Goal: Task Accomplishment & Management: Complete application form

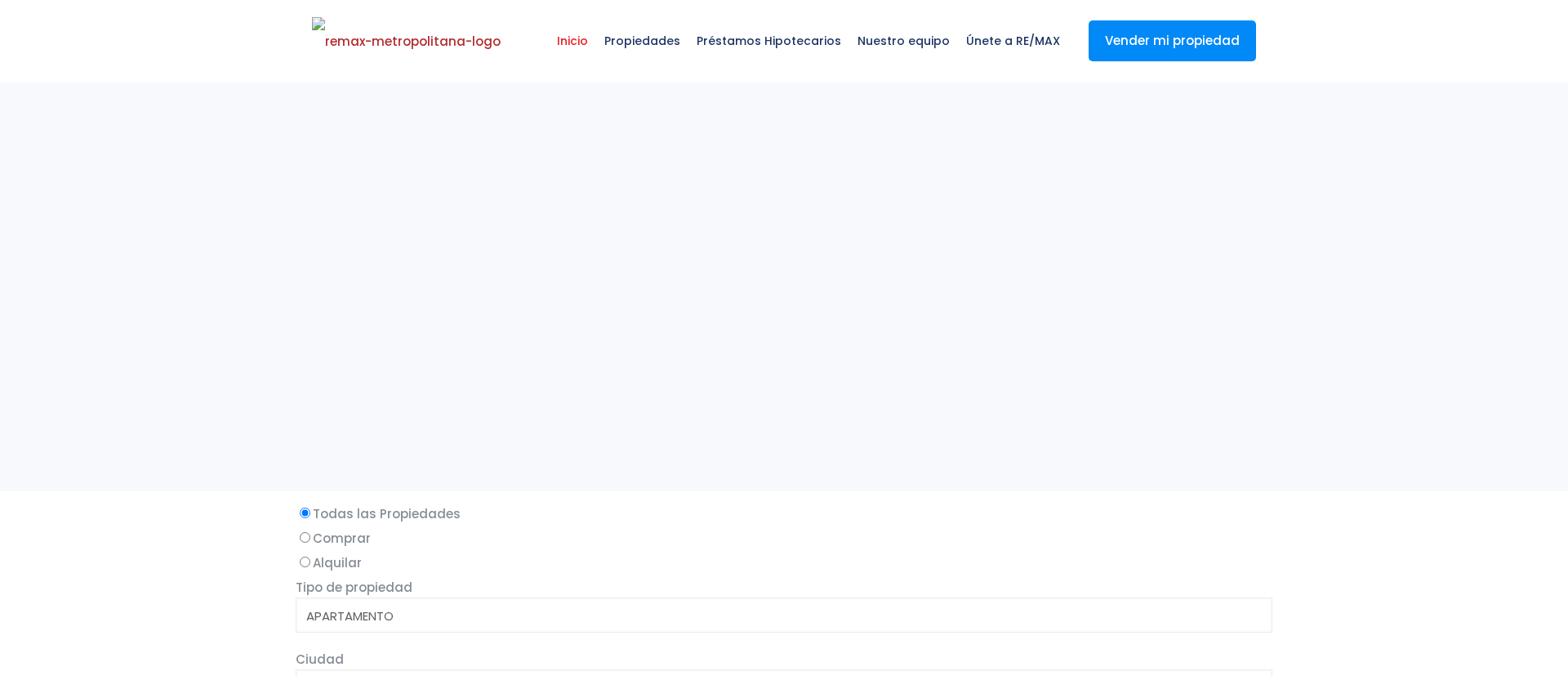
select select
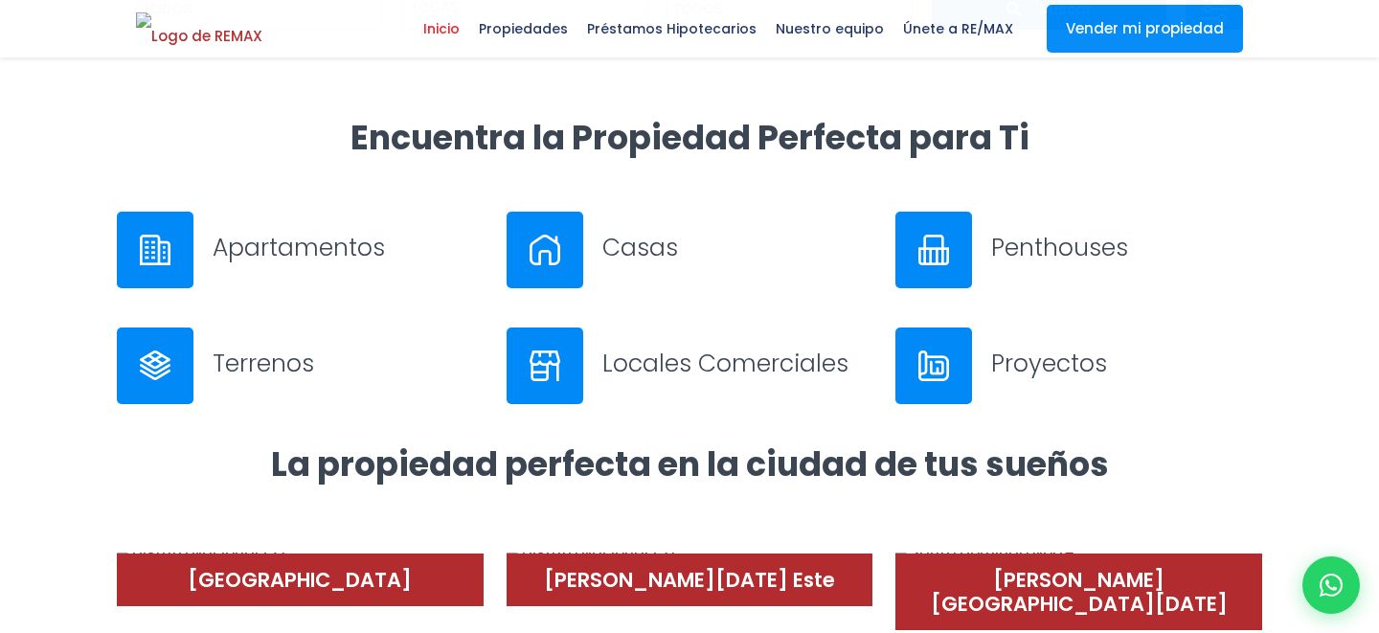
scroll to position [490, 0]
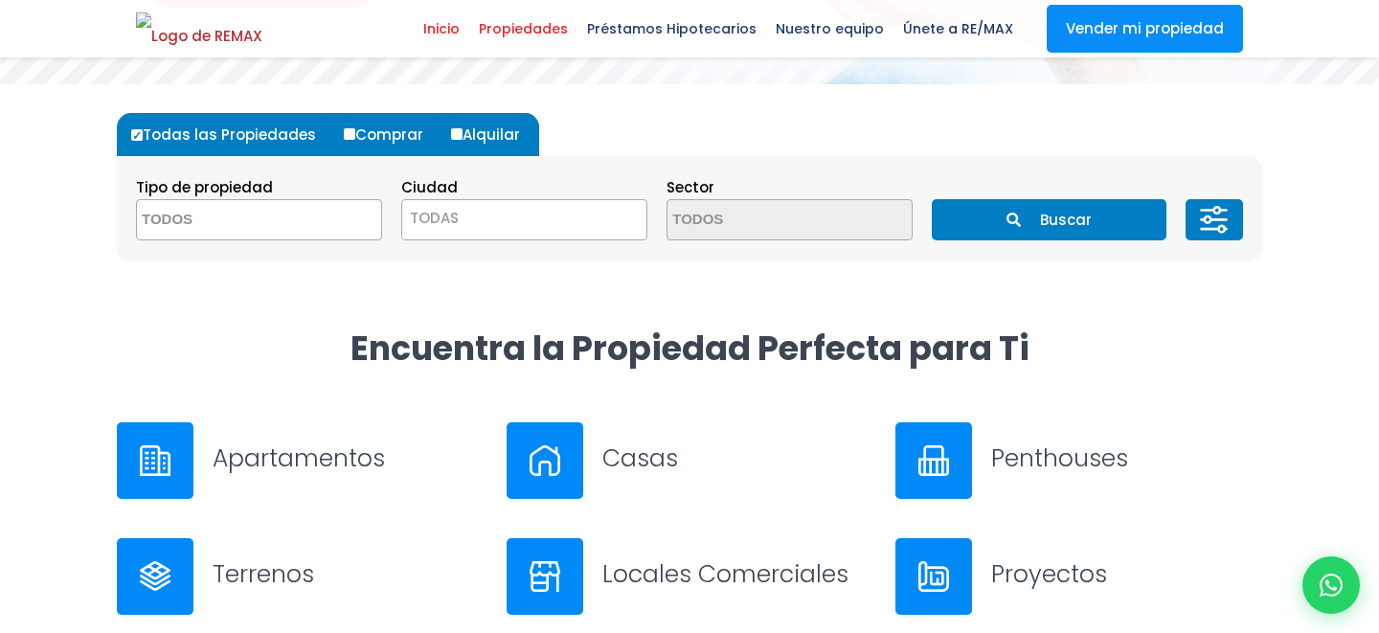
click at [546, 29] on span "Propiedades" at bounding box center [523, 28] width 108 height 29
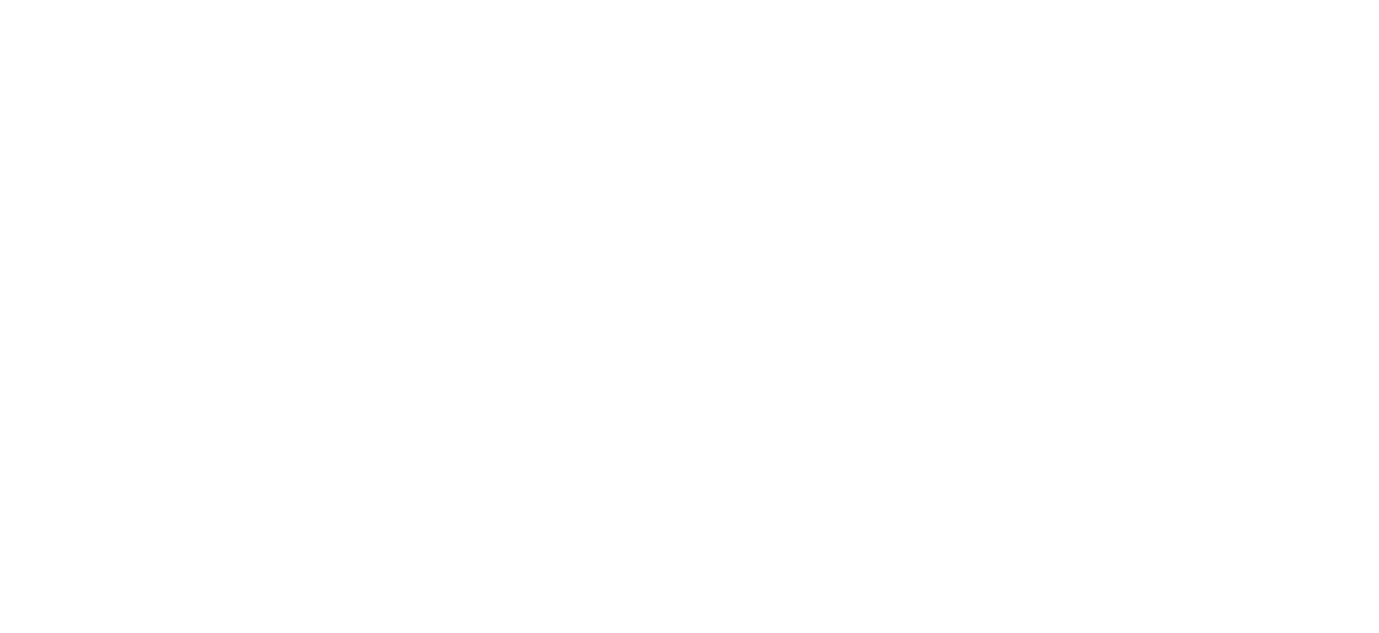
select select
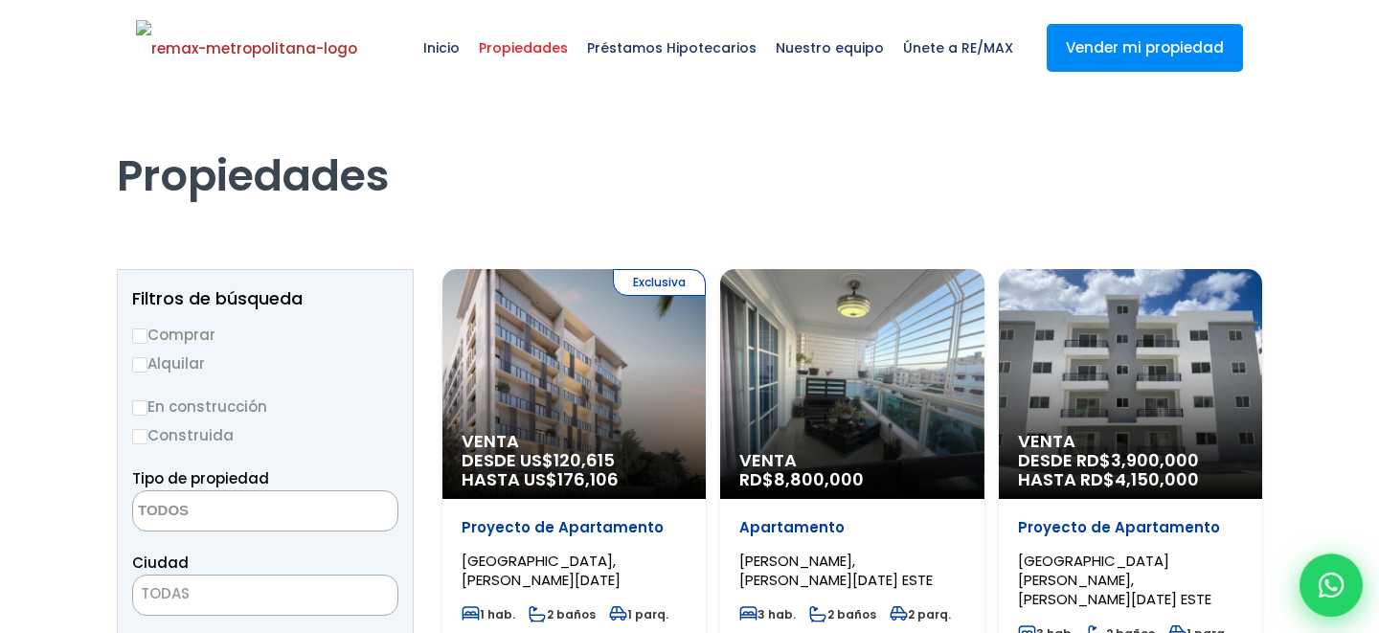
click at [1318, 572] on icon at bounding box center [1330, 584] width 25 height 25
type input "Franklin"
type input "Gonzalez"
type input "franklin.a.martedfe@gmail.com"
type input "829-619-1904"
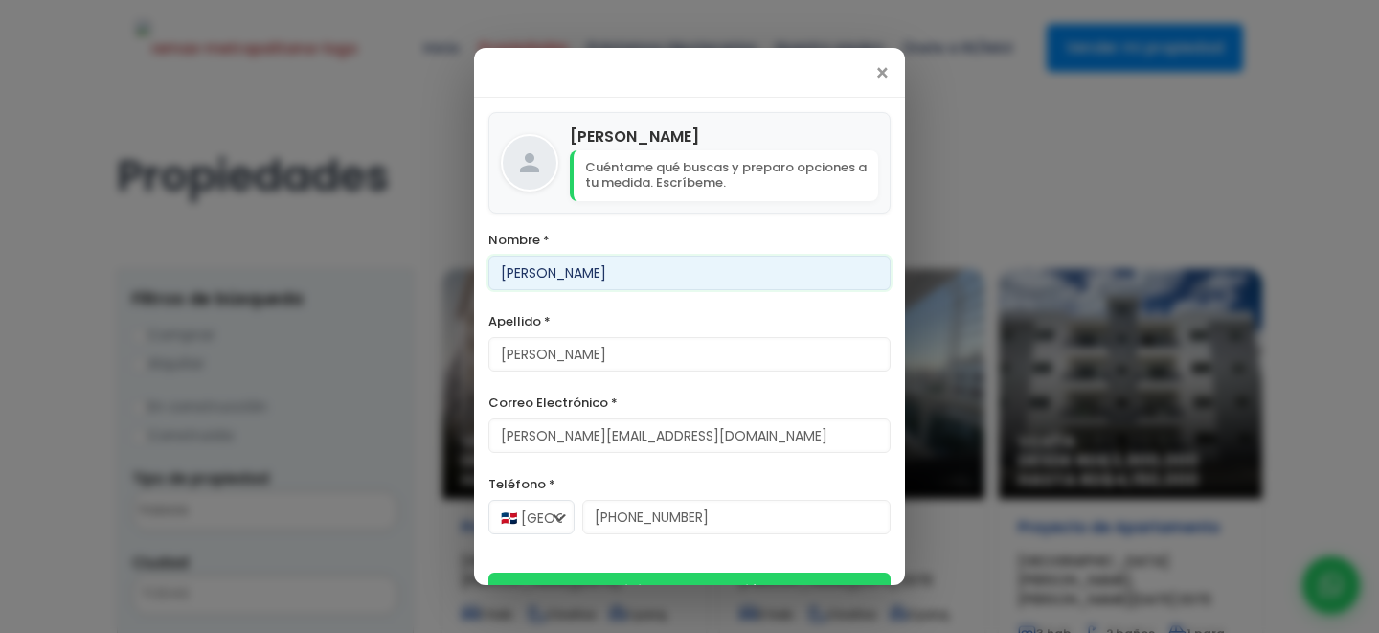
click at [543, 270] on input "Franklin" at bounding box center [689, 273] width 402 height 34
type input "Daniel"
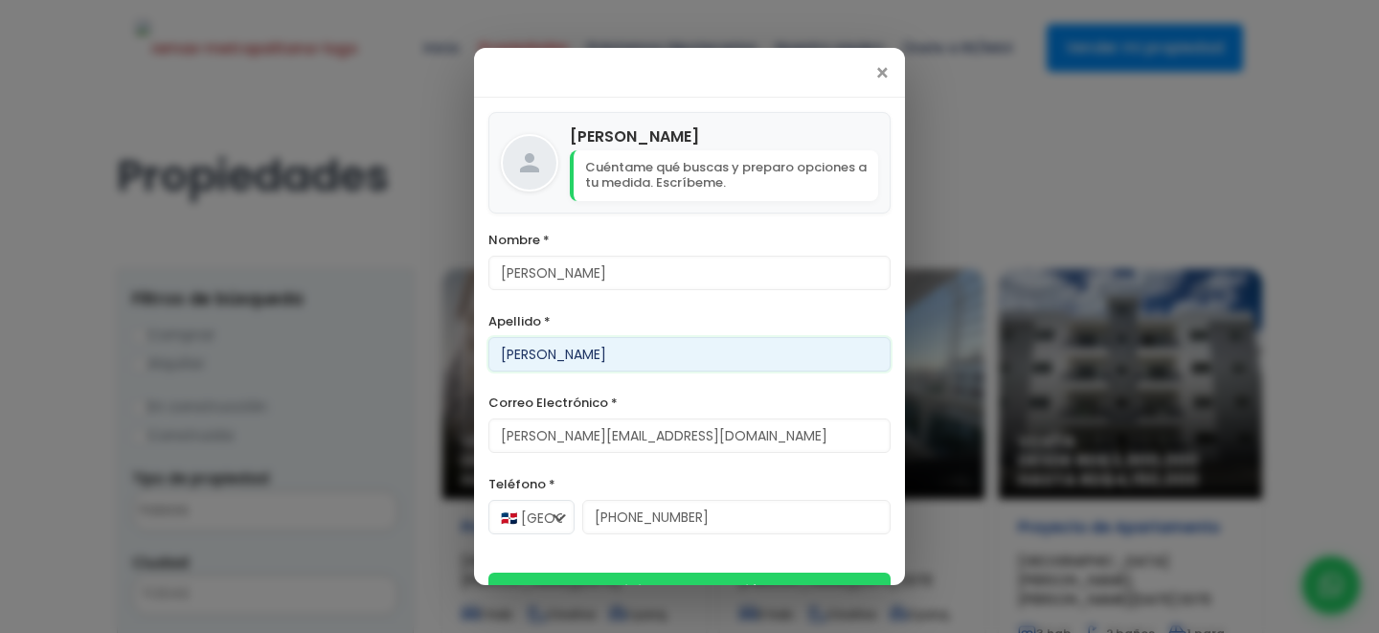
click at [554, 359] on input "Gonzalez" at bounding box center [689, 354] width 402 height 34
type input "Jabao"
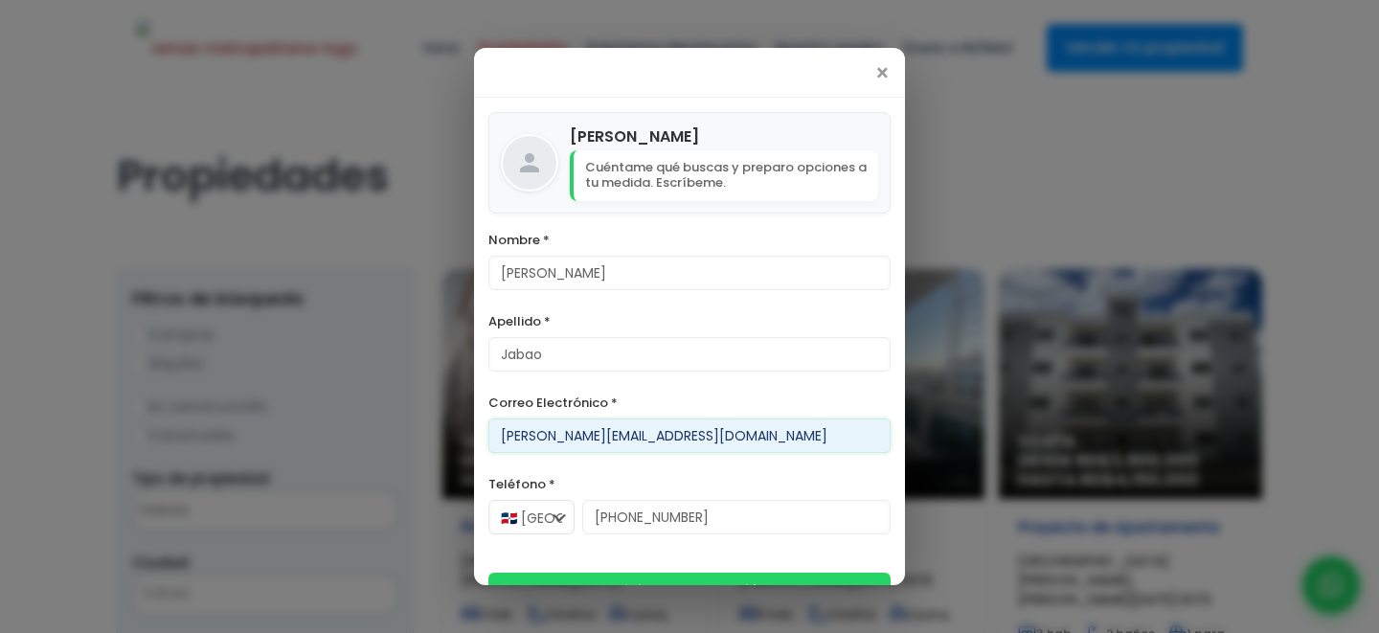
click at [636, 442] on input "franklin.a.martedfe@gmail.com" at bounding box center [689, 435] width 402 height 34
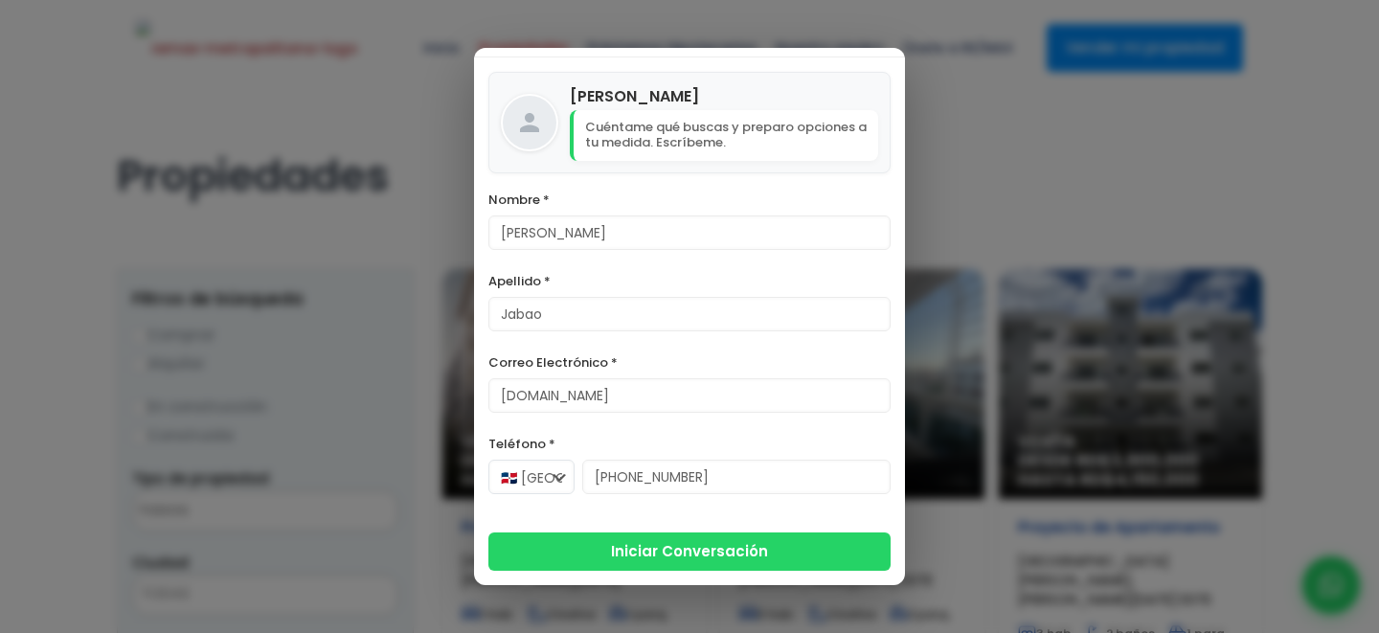
click at [685, 538] on form "Nombre * Daniel Apellido * Jabao Correo Electrónico * danielelbajo.com Teléfono…" at bounding box center [689, 379] width 402 height 383
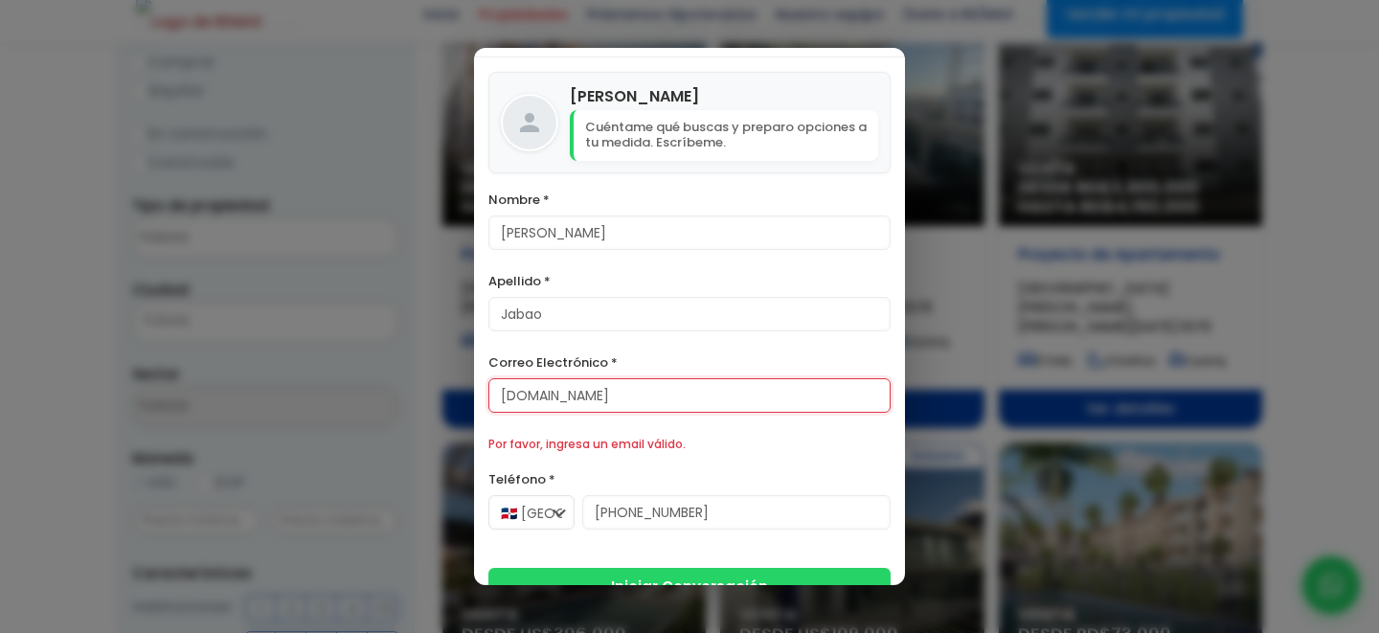
scroll to position [282, 0]
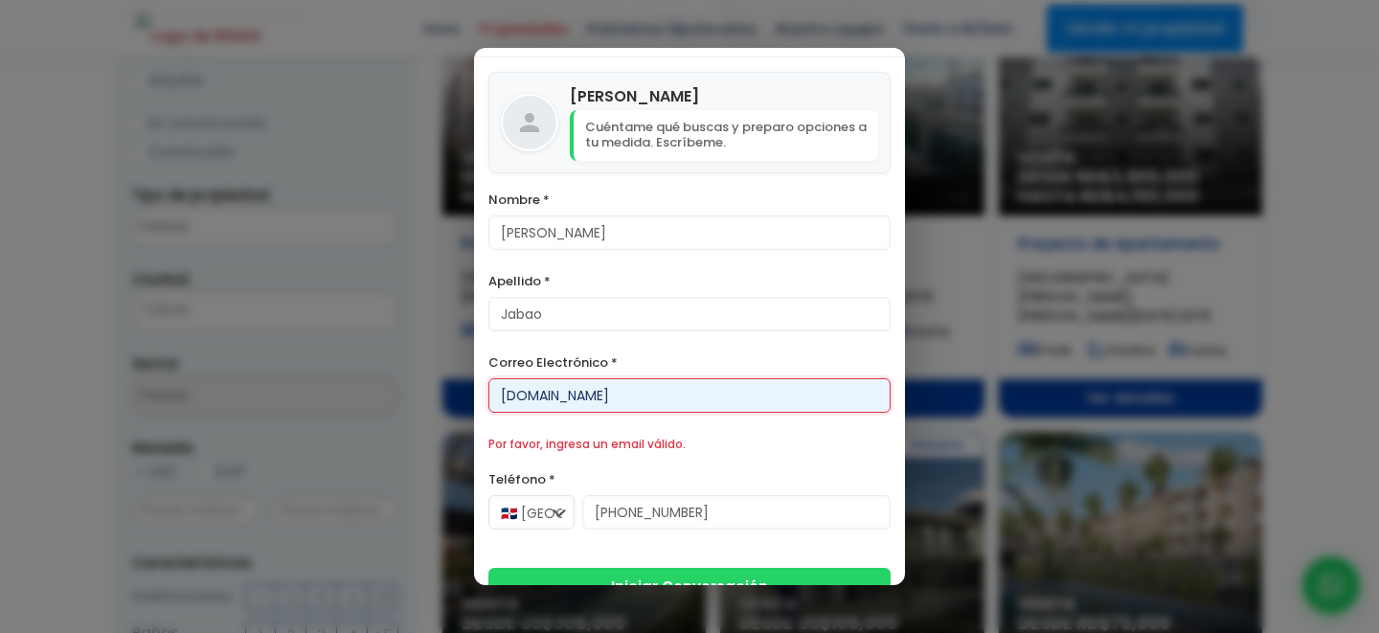
click at [577, 395] on input "danielelbajo.com" at bounding box center [689, 395] width 402 height 34
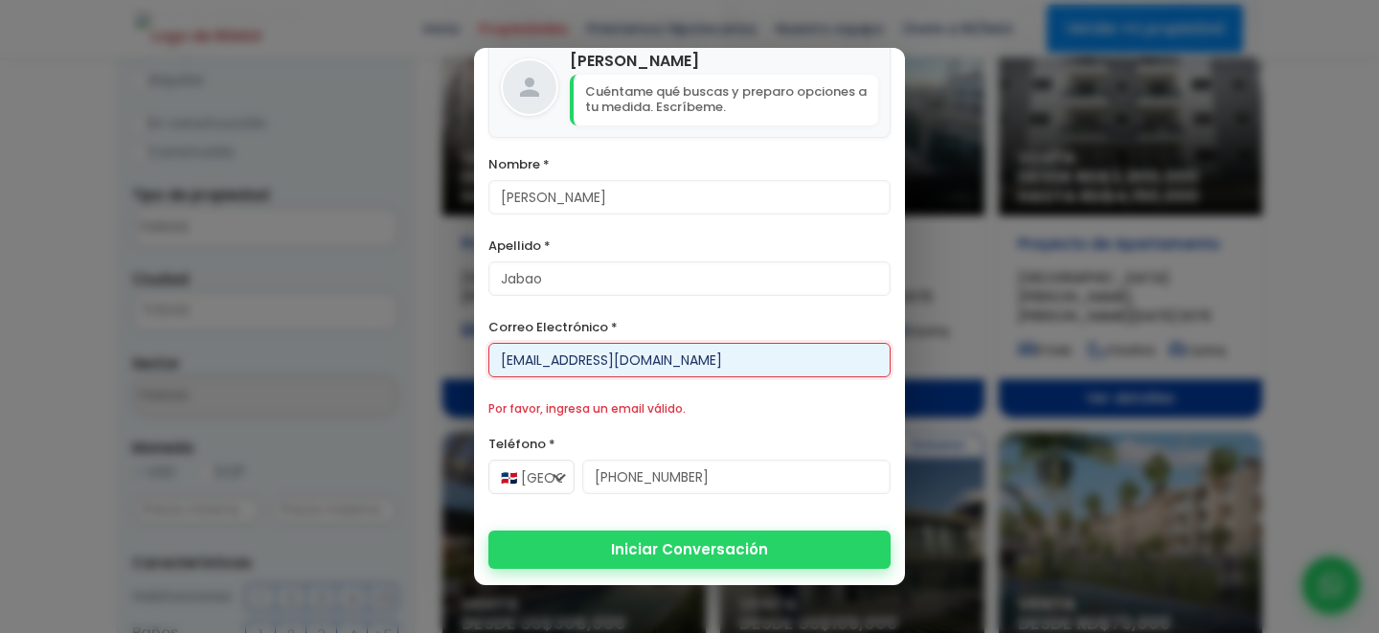
type input "danielelbajo@jabo.com"
click at [734, 542] on button "Iniciar Conversación" at bounding box center [689, 549] width 402 height 38
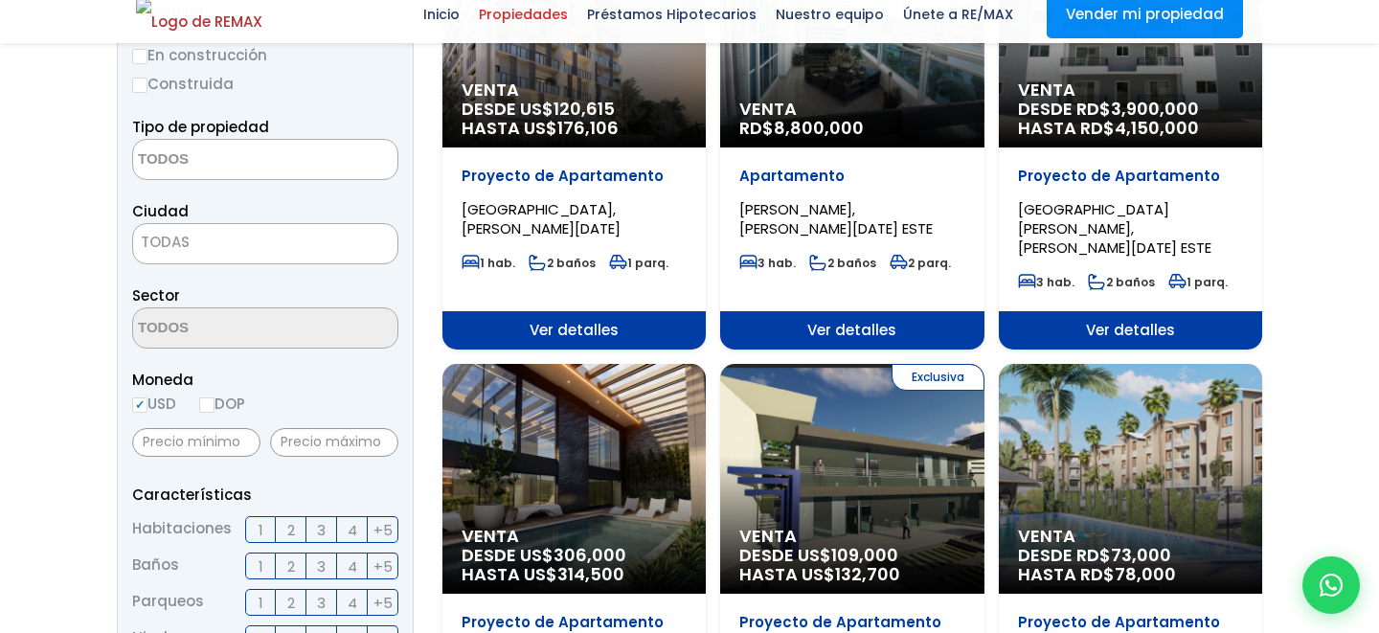
scroll to position [478, 0]
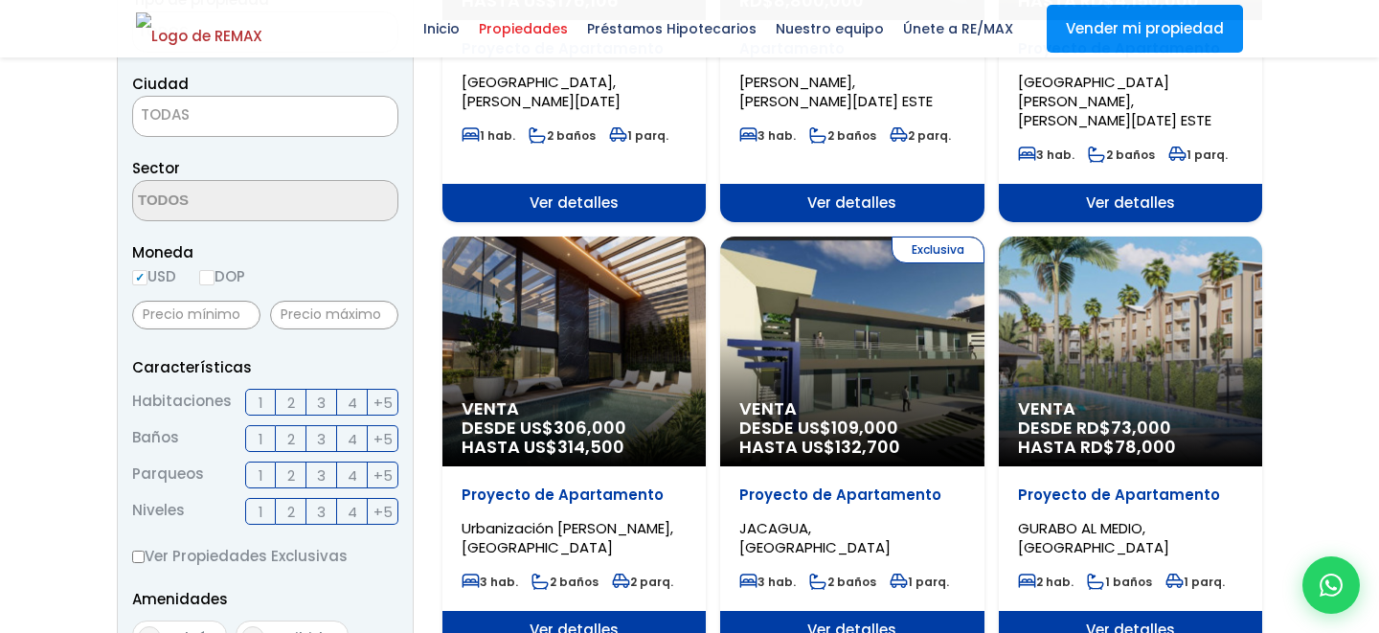
click at [634, 617] on span "Ver detalles" at bounding box center [573, 630] width 263 height 38
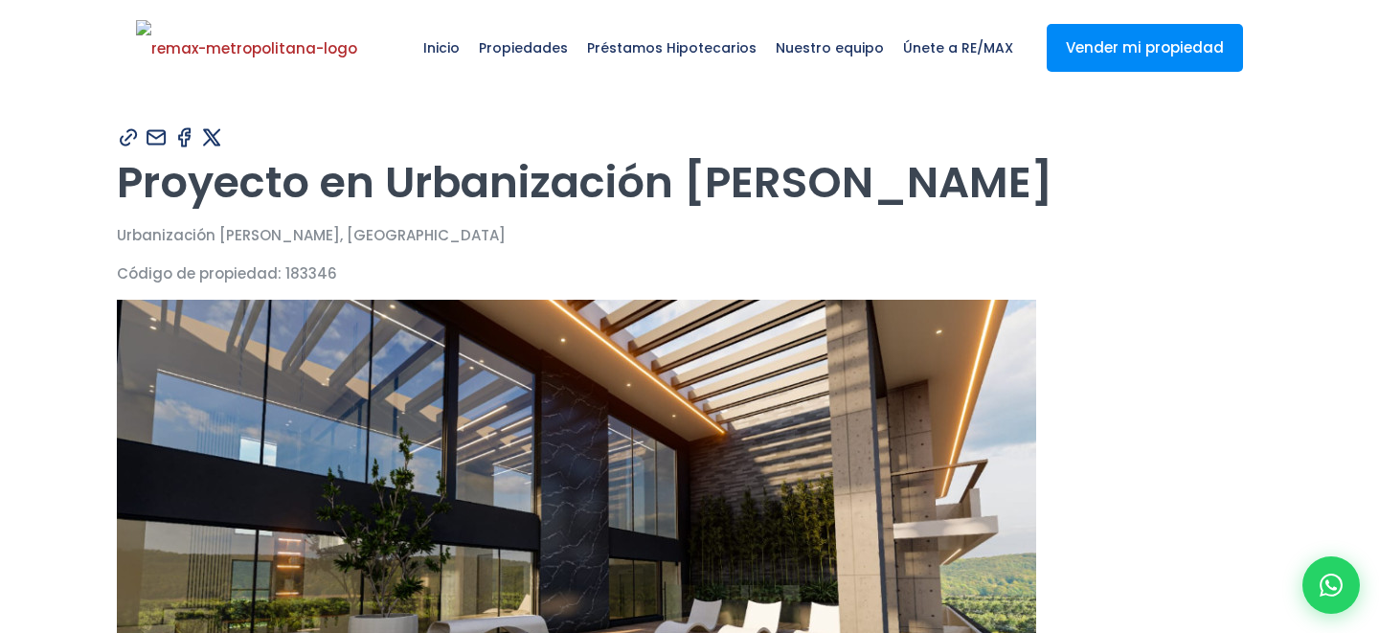
type input "Daniel"
type input "Jabao"
type input "danielelbajo@jabo.com"
type input "829-619-1904"
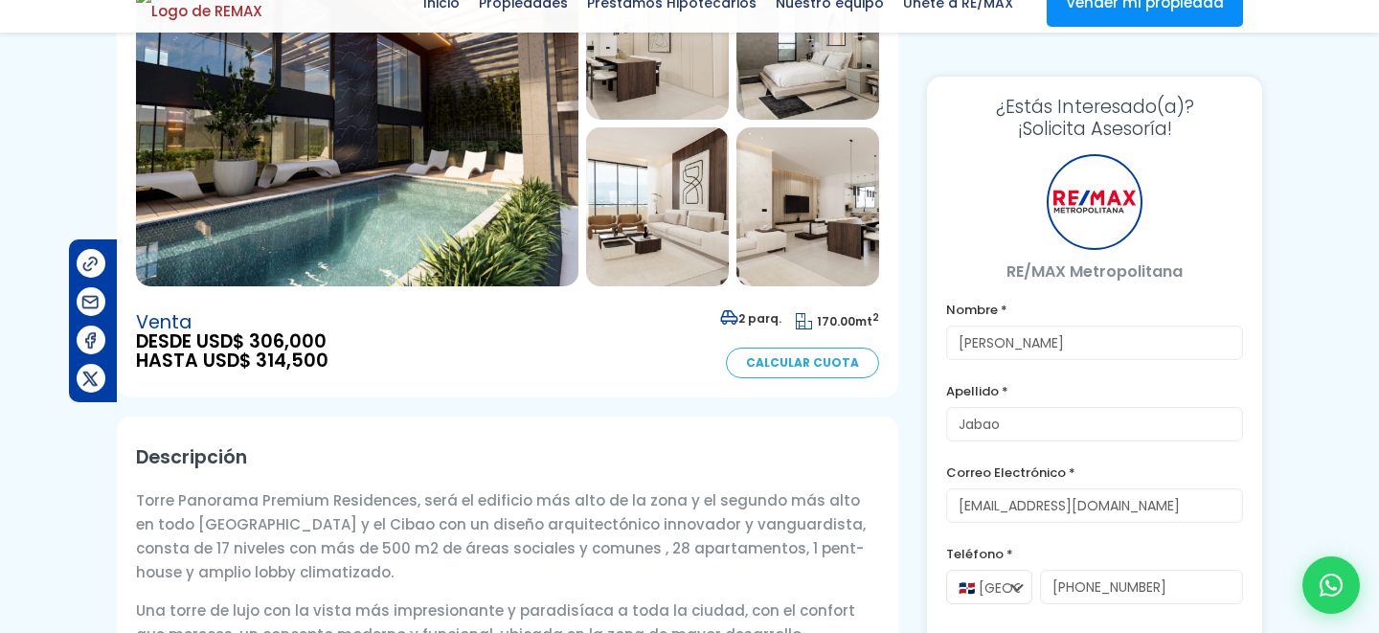
scroll to position [303, 0]
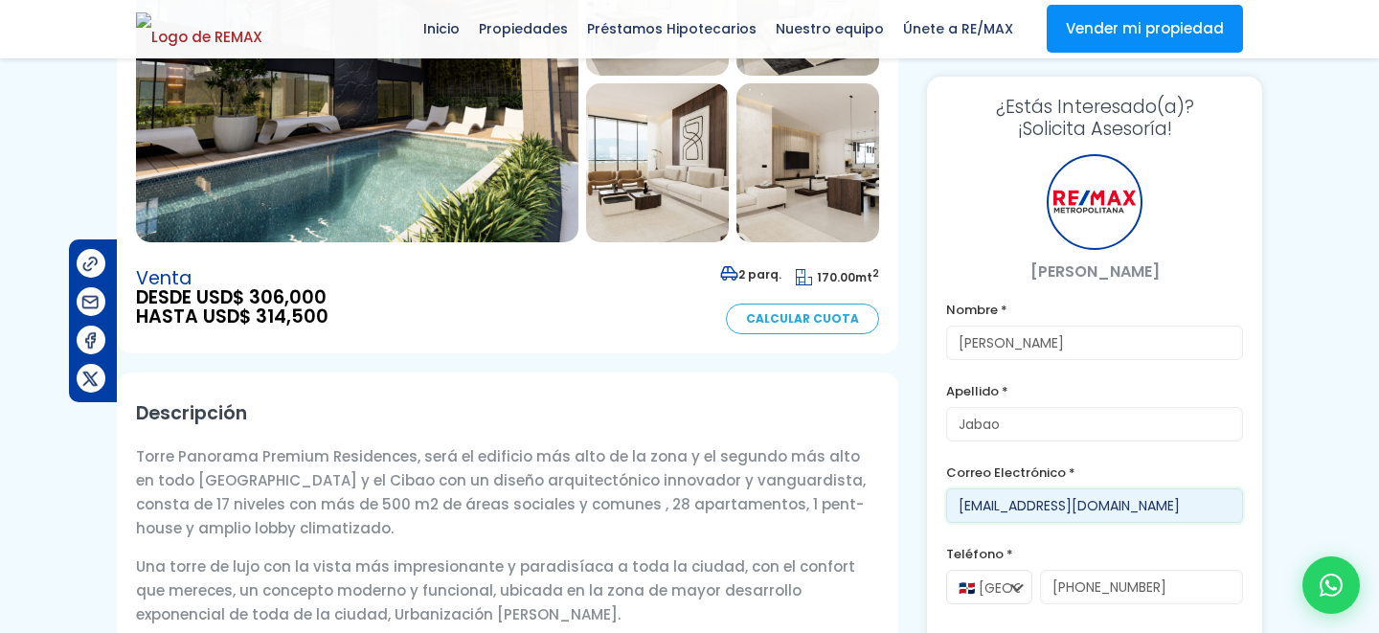
click at [1020, 504] on input "danielelbajo@jabo.com" at bounding box center [1094, 505] width 297 height 34
type input "javierpopi@jabo.com"
click at [986, 365] on form "Nombre * Daniel Apellido * Jabao Correo Electrónico * javierpopi@jabo.com Teléf…" at bounding box center [1094, 546] width 297 height 497
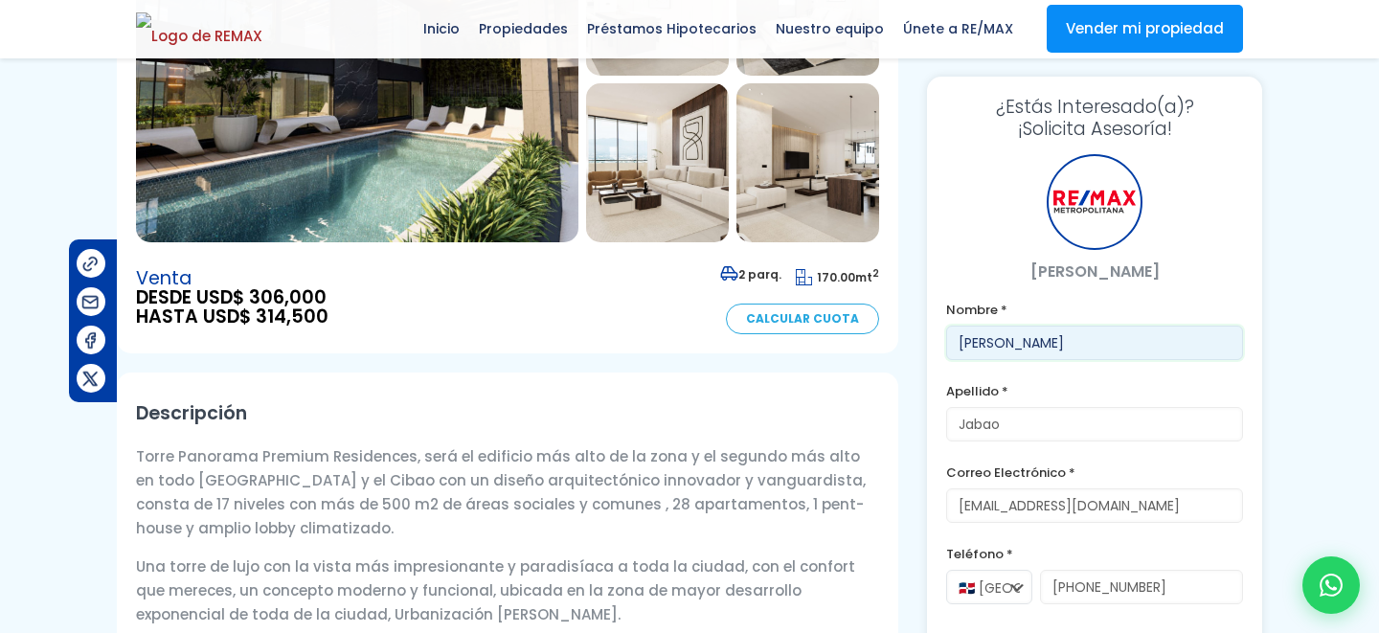
click at [986, 349] on input "Daniel" at bounding box center [1094, 342] width 297 height 34
type input "javier"
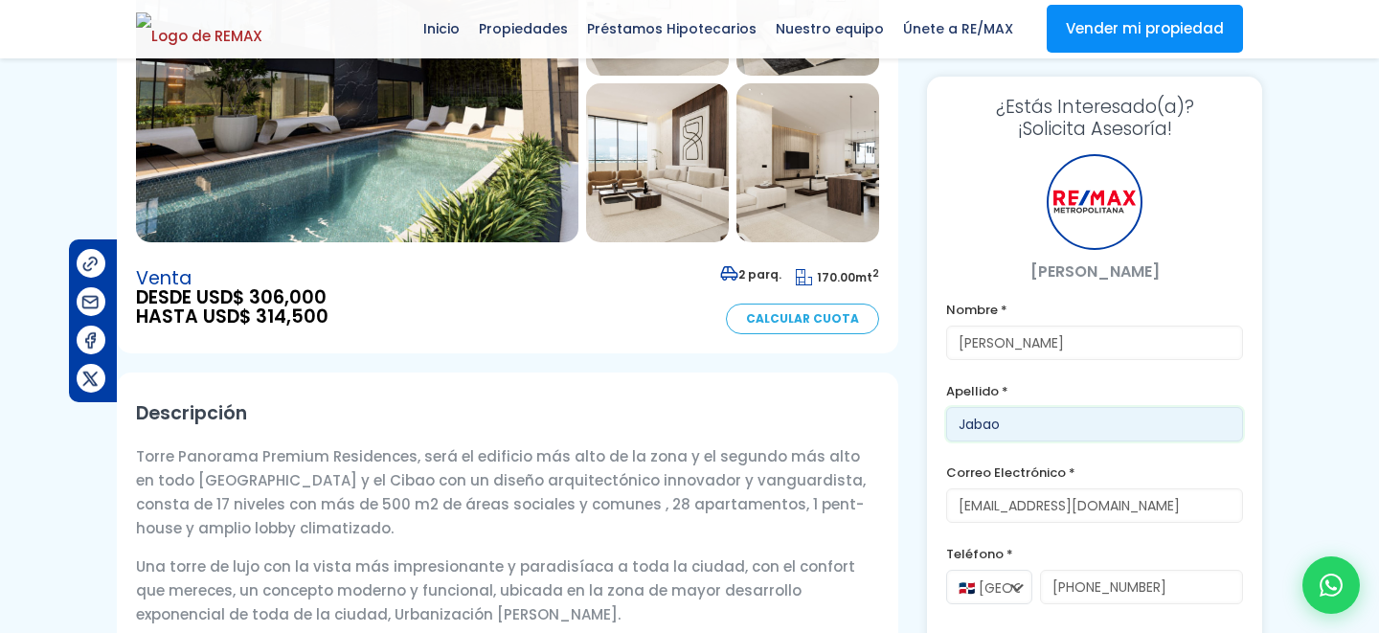
click at [973, 437] on input "Jabao" at bounding box center [1094, 424] width 297 height 34
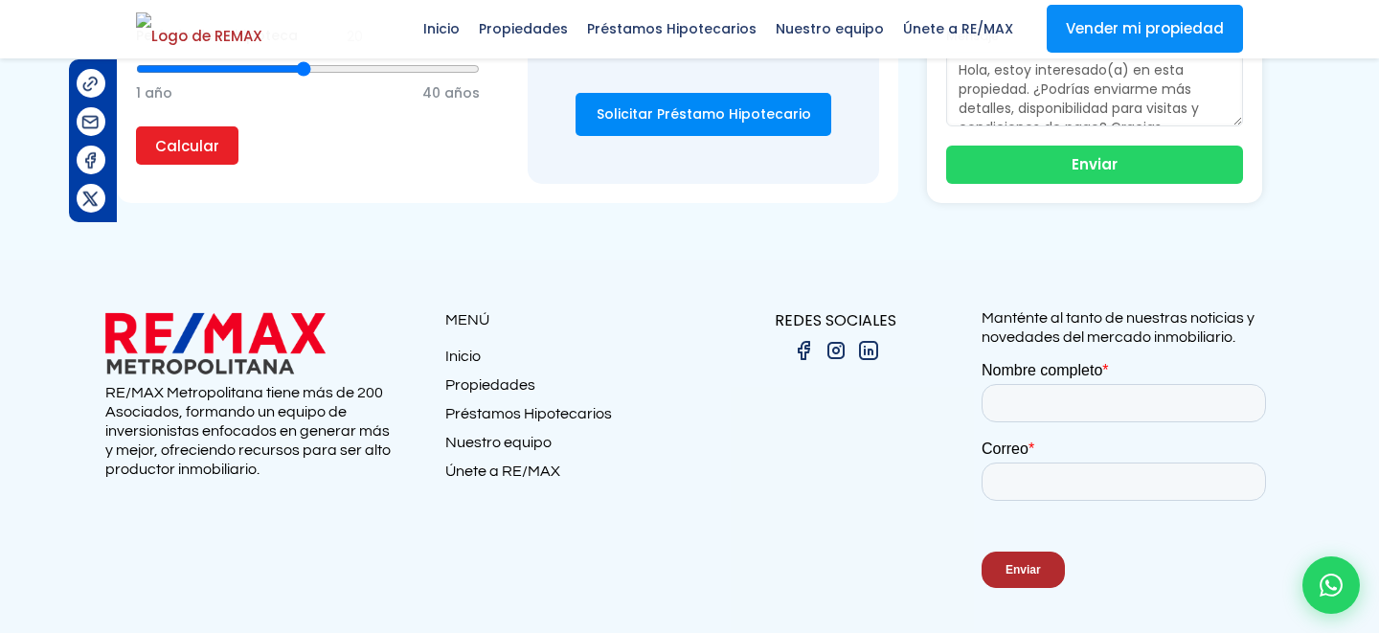
scroll to position [1582, 0]
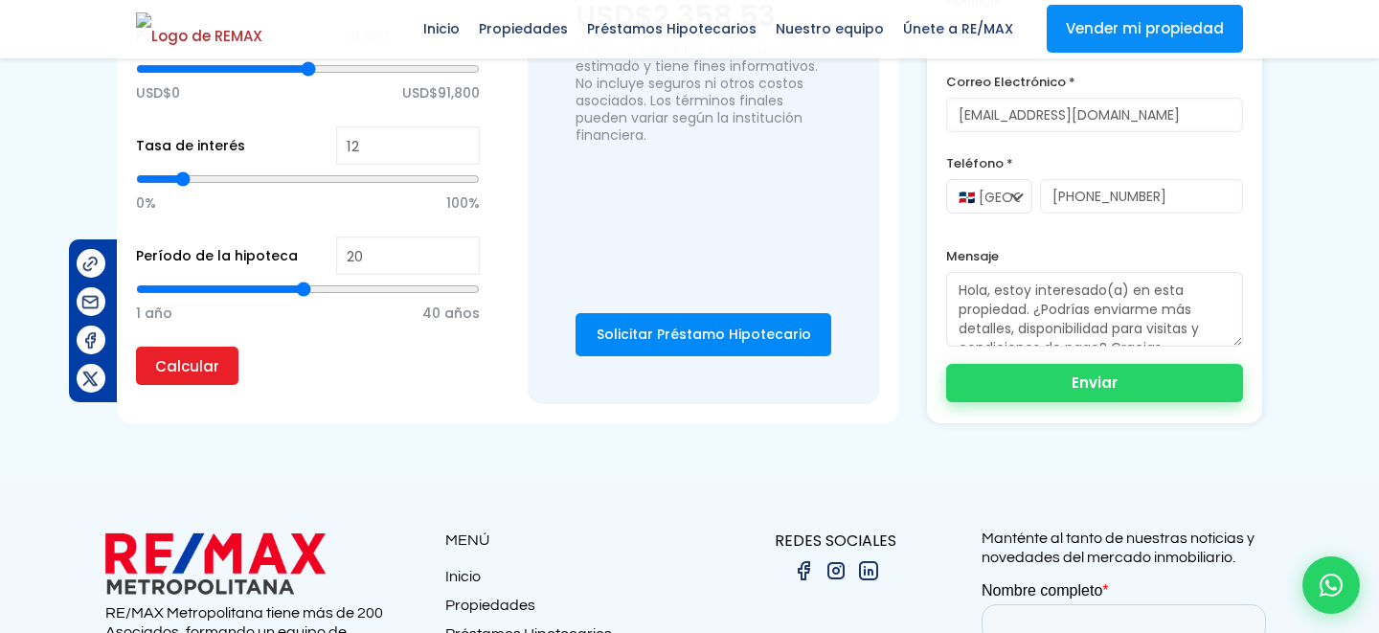
type input "popi"
click at [1092, 396] on button "Enviar" at bounding box center [1094, 383] width 297 height 38
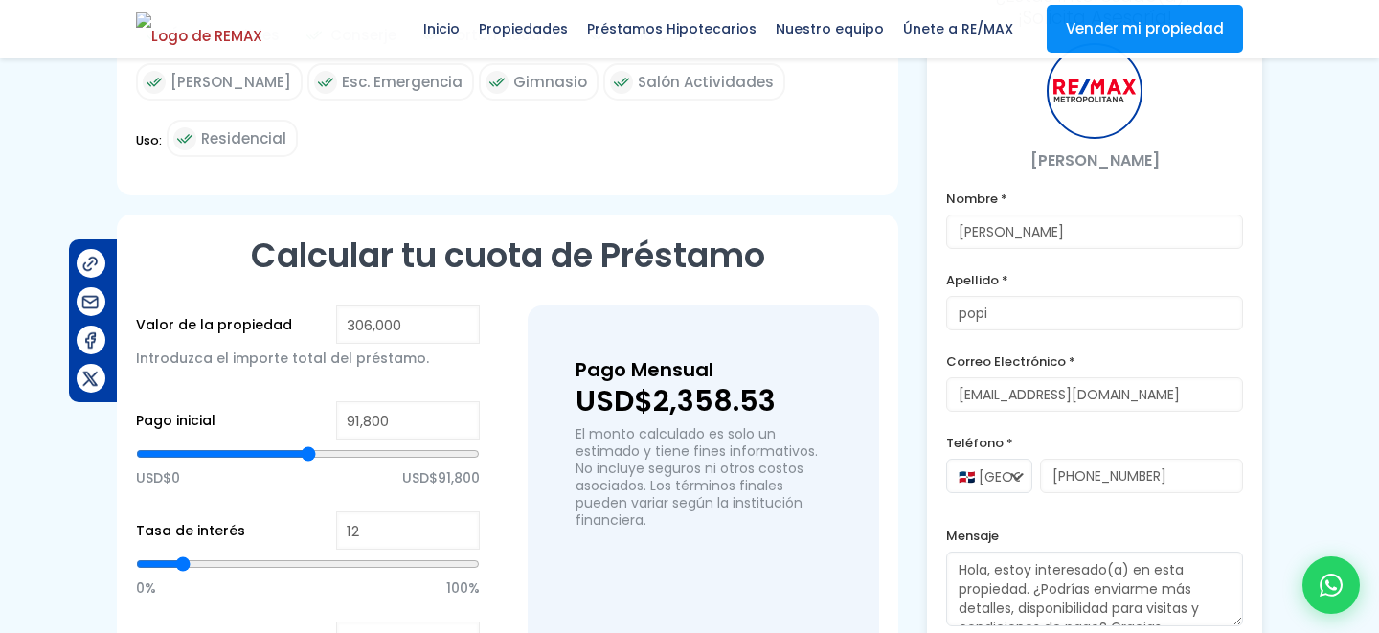
scroll to position [1179, 0]
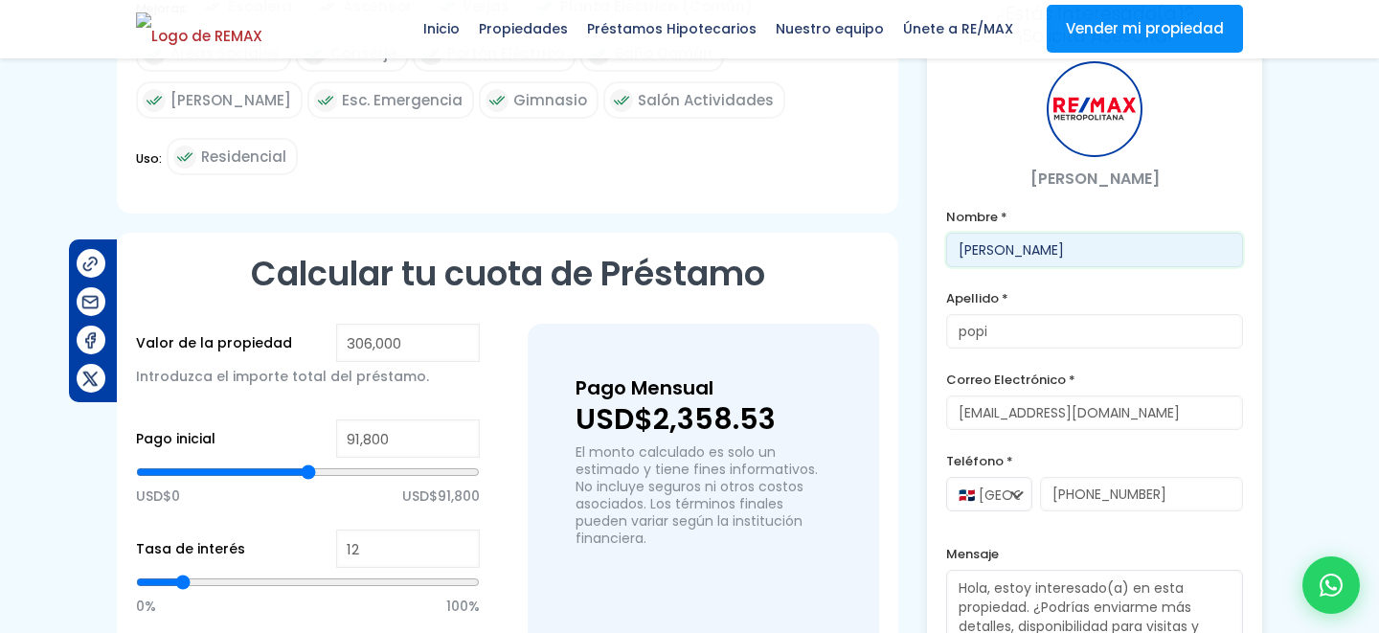
click at [975, 248] on input "javier" at bounding box center [1094, 250] width 297 height 34
type input "Francis"
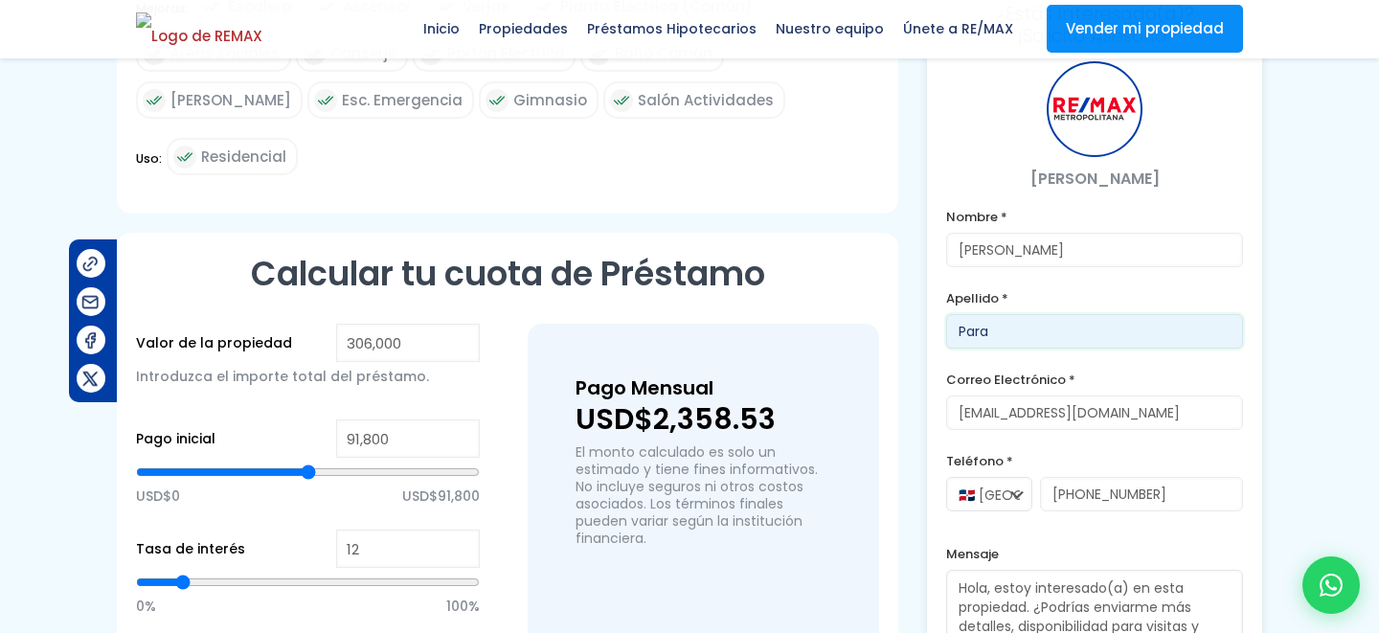
type input "Para"
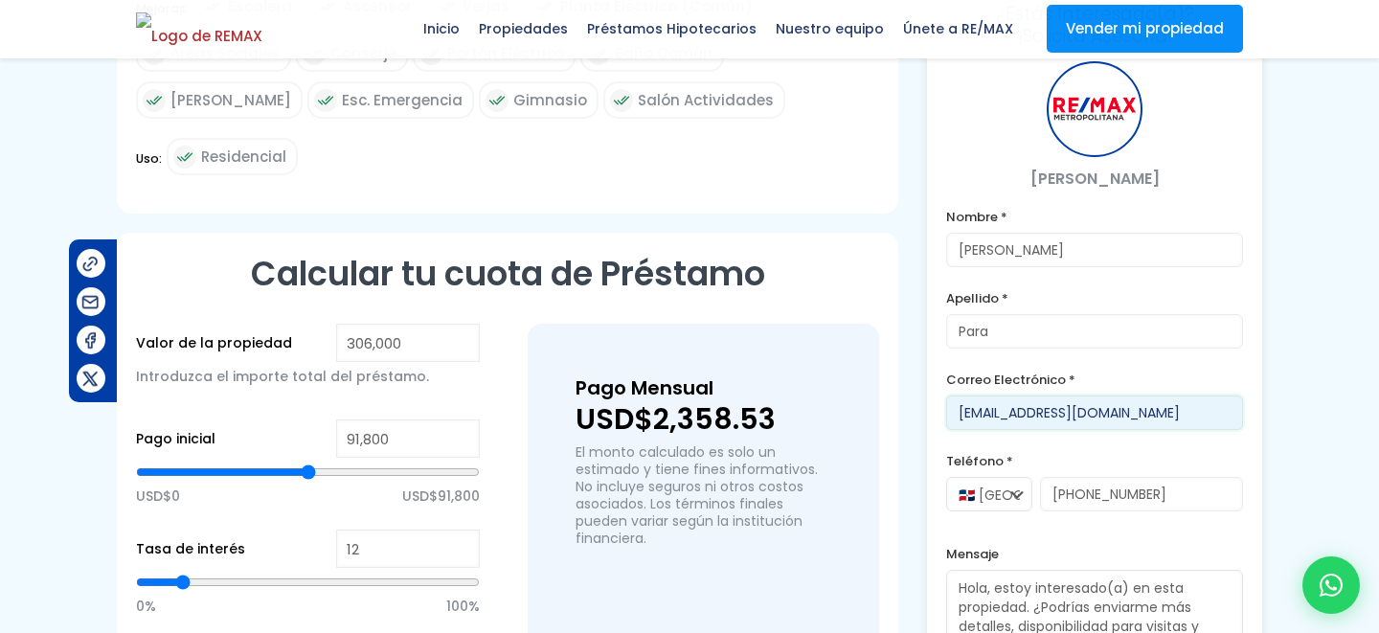
type input "francislapara@gmail1.com"
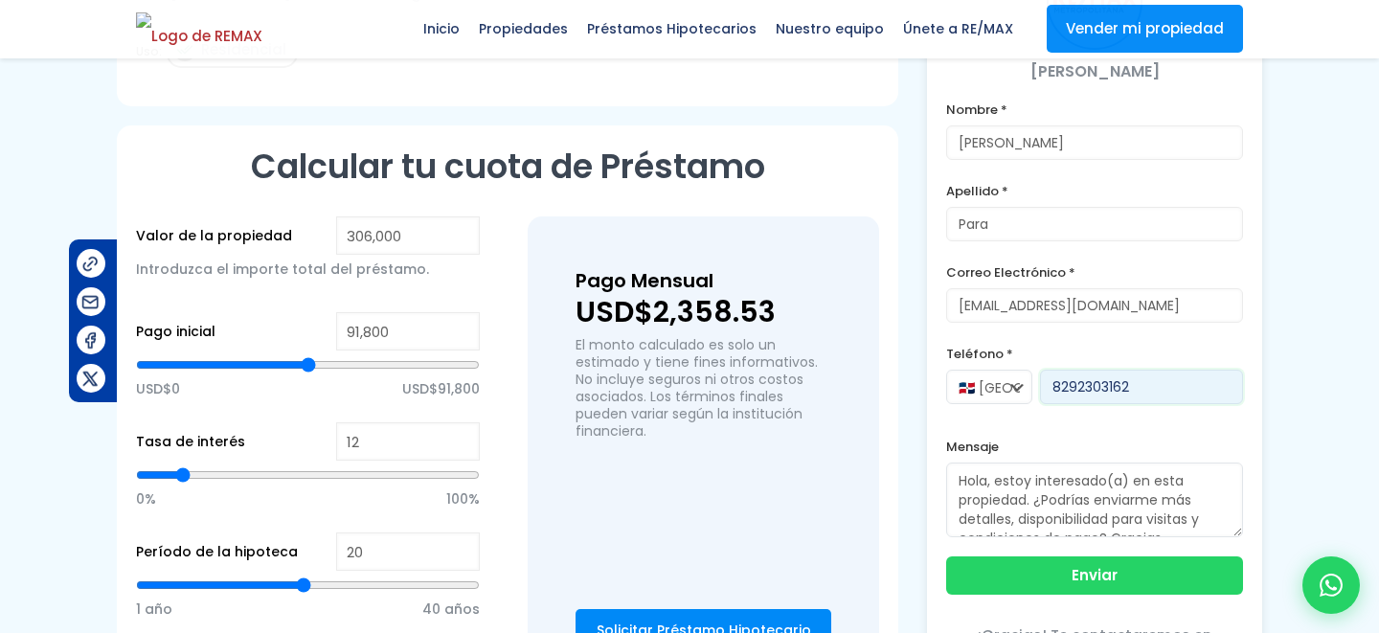
scroll to position [1314, 0]
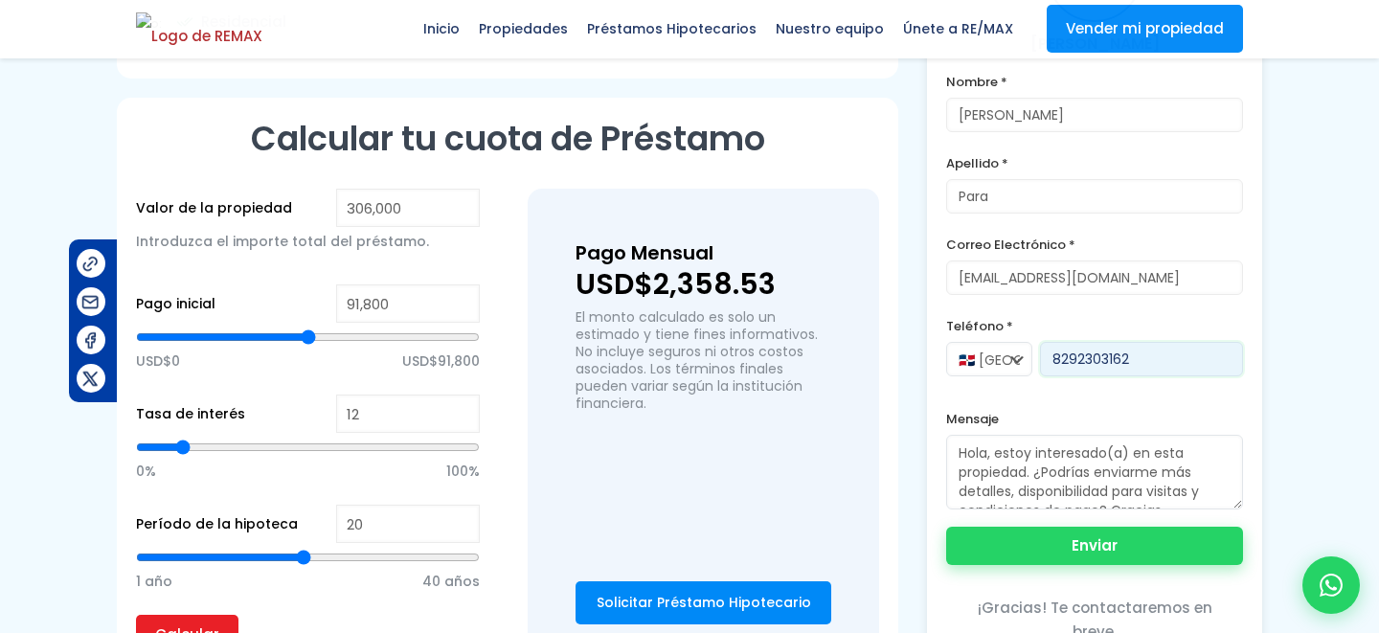
type input "8292303162"
click at [1147, 544] on button "Enviar" at bounding box center [1094, 546] width 297 height 38
